Goal: Communication & Community: Answer question/provide support

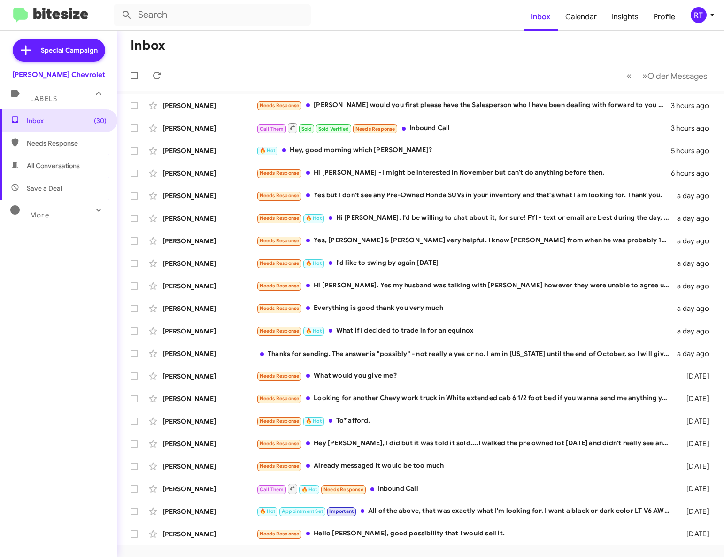
click at [39, 168] on span "All Conversations" at bounding box center [53, 165] width 53 height 9
type input "in:all-conversations"
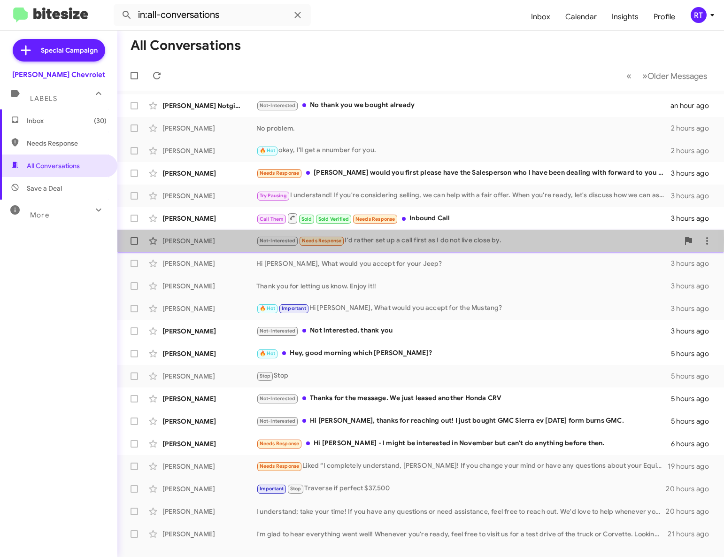
click at [184, 240] on div "[PERSON_NAME]" at bounding box center [209, 240] width 94 height 9
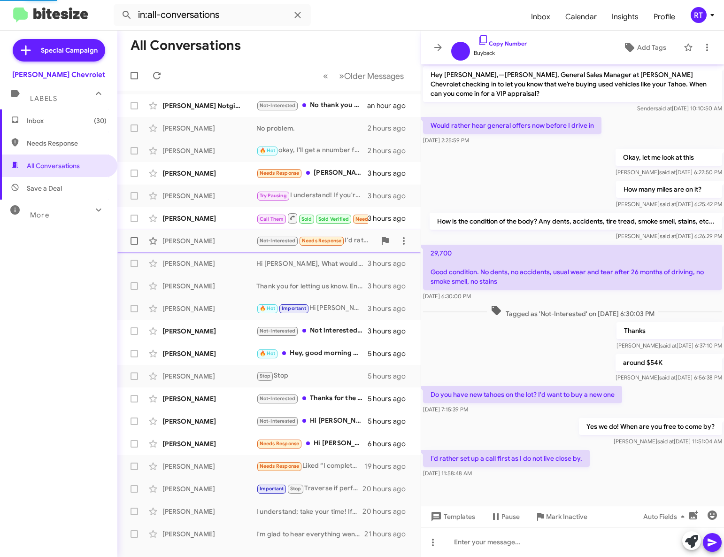
scroll to position [28, 0]
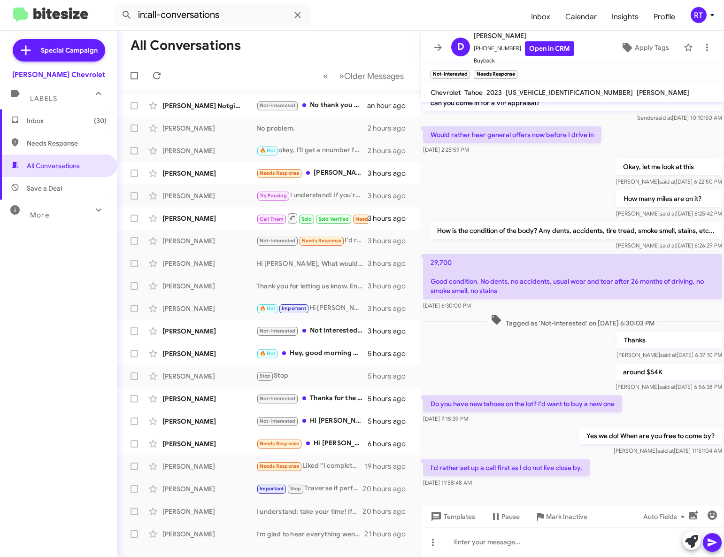
click at [39, 121] on span "Inbox (30)" at bounding box center [67, 120] width 80 height 9
